Goal: Task Accomplishment & Management: Manage account settings

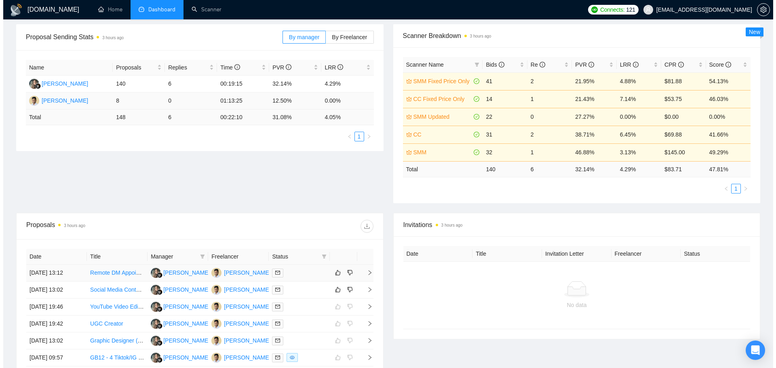
scroll to position [202, 0]
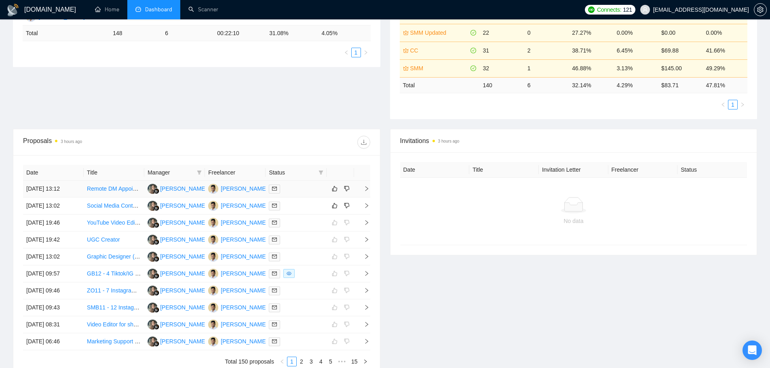
click at [295, 189] on div at bounding box center [296, 188] width 54 height 9
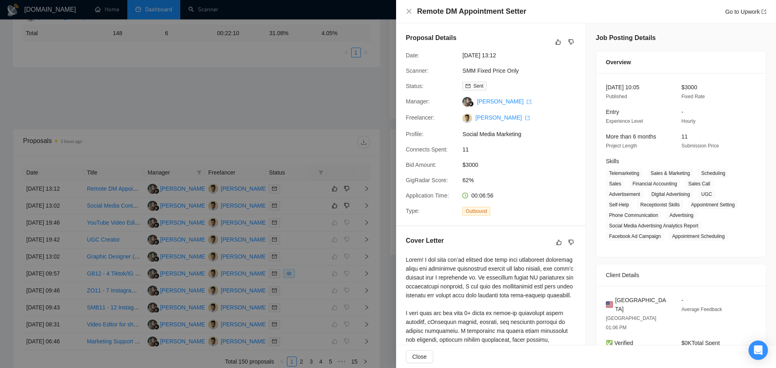
click at [371, 115] on div at bounding box center [388, 184] width 776 height 368
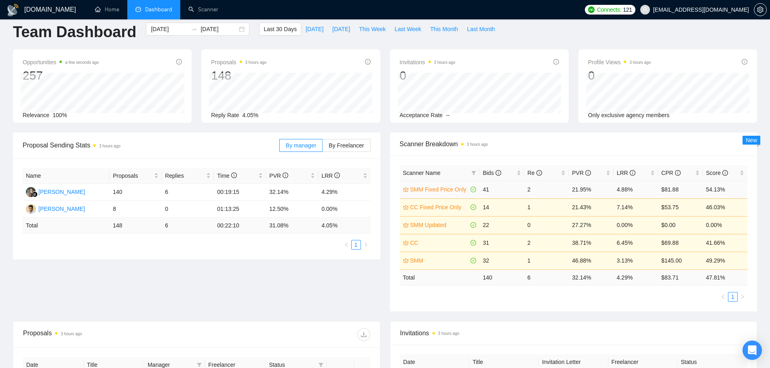
scroll to position [0, 0]
